Goal: Transaction & Acquisition: Purchase product/service

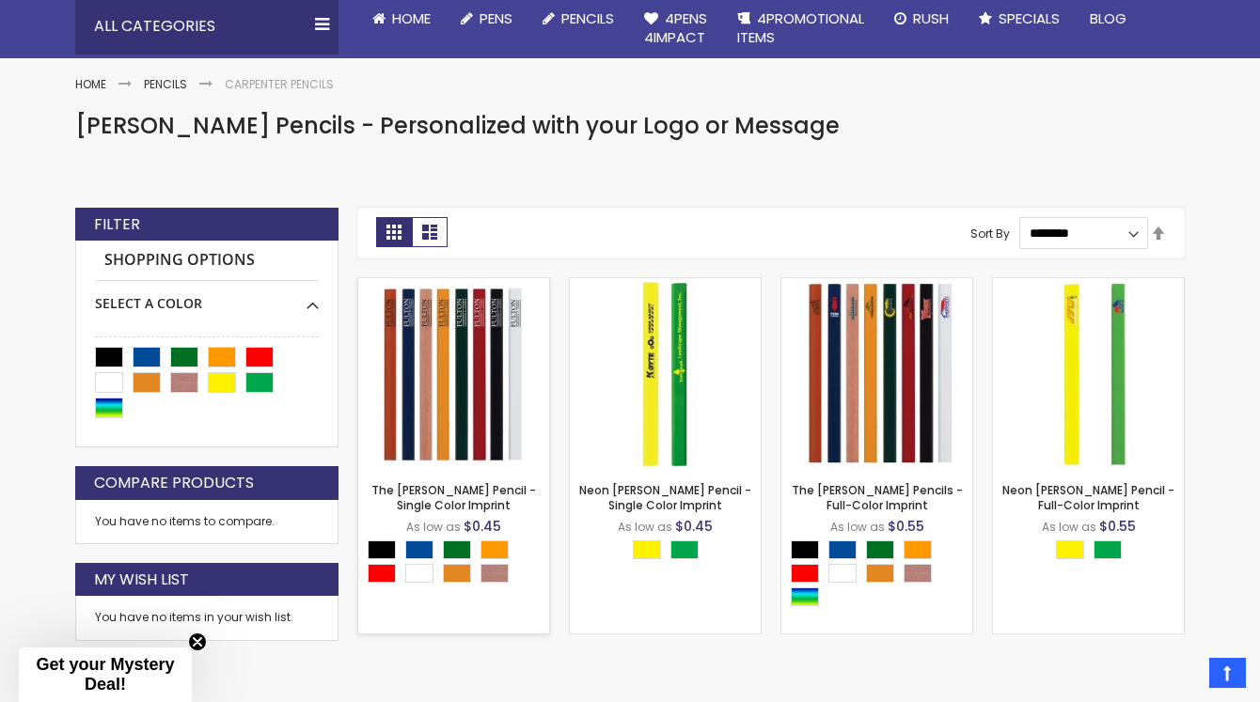
scroll to position [214, 0]
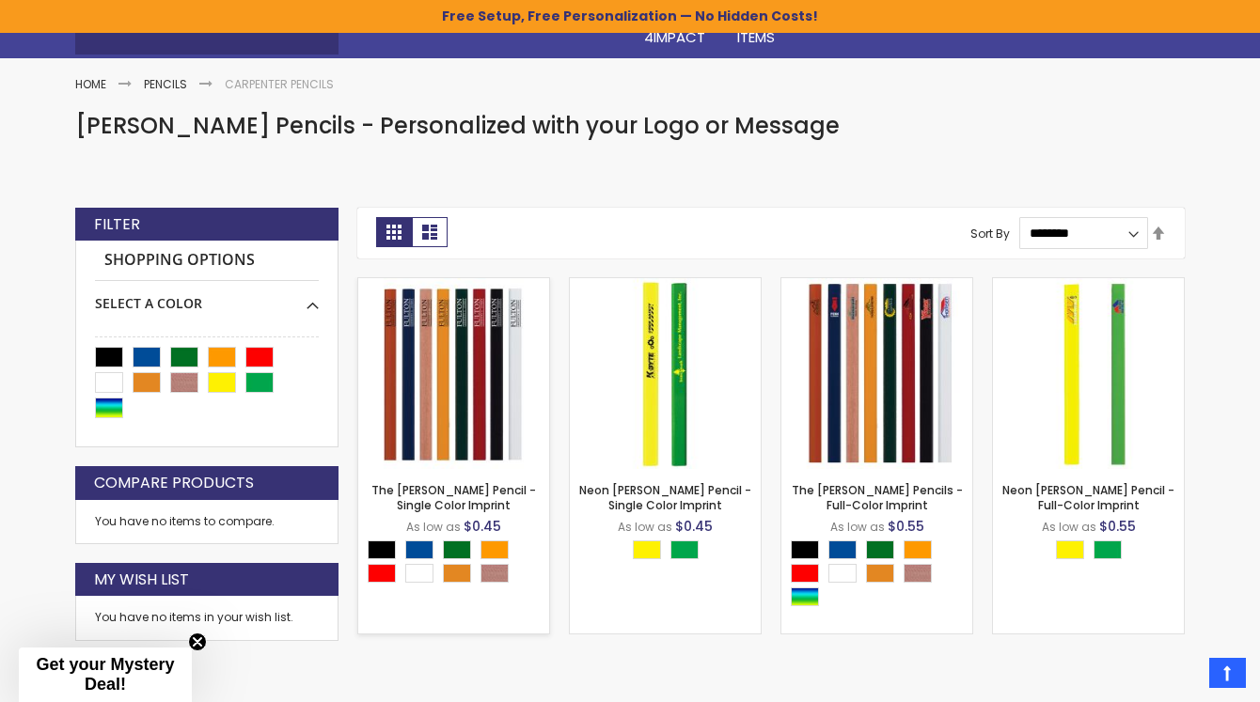
click at [467, 430] on div "- *** + Add to Cart" at bounding box center [453, 438] width 191 height 33
click at [421, 412] on img at bounding box center [453, 373] width 191 height 191
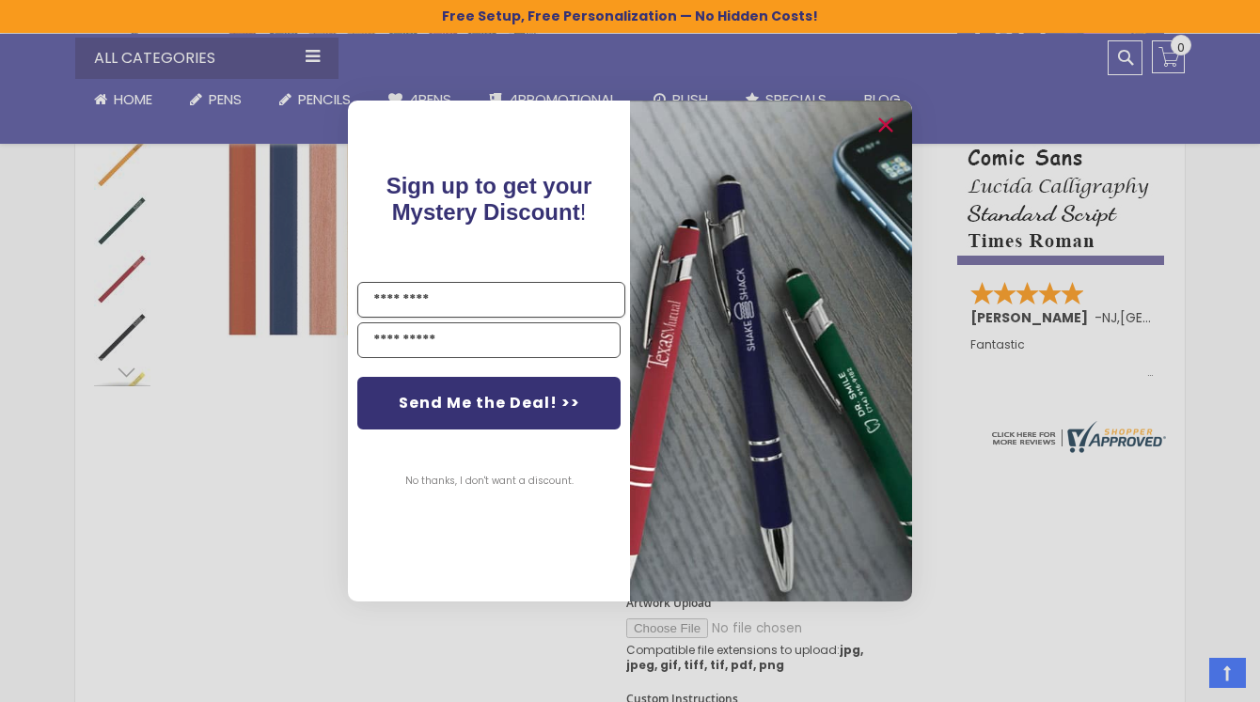
scroll to position [704, 0]
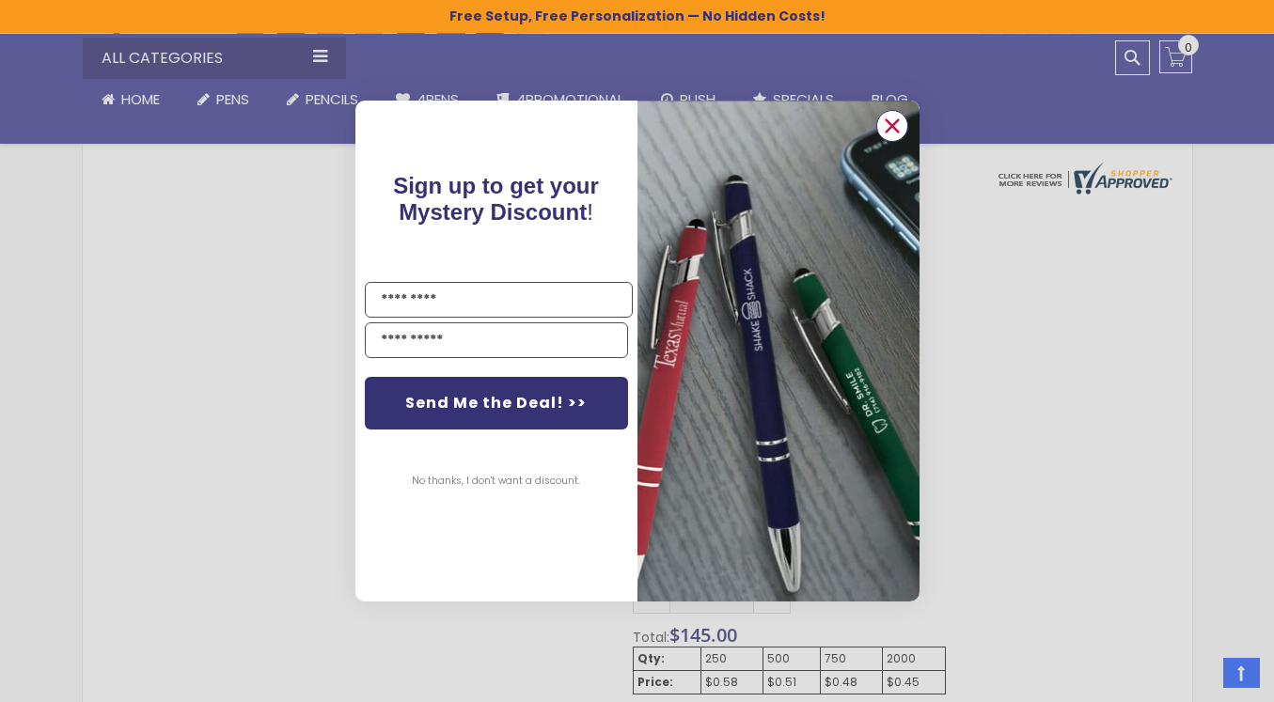
click at [886, 132] on icon "Close dialog" at bounding box center [892, 125] width 12 height 12
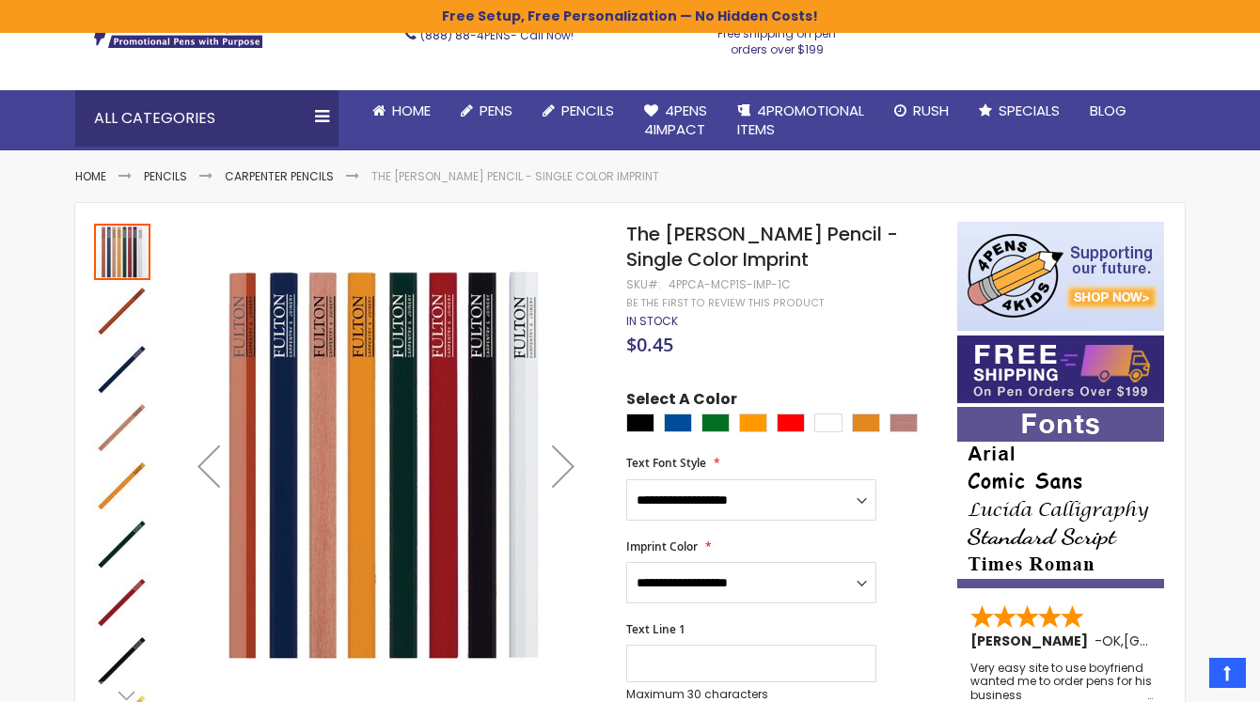
scroll to position [96, 0]
